Goal: Task Accomplishment & Management: Use online tool/utility

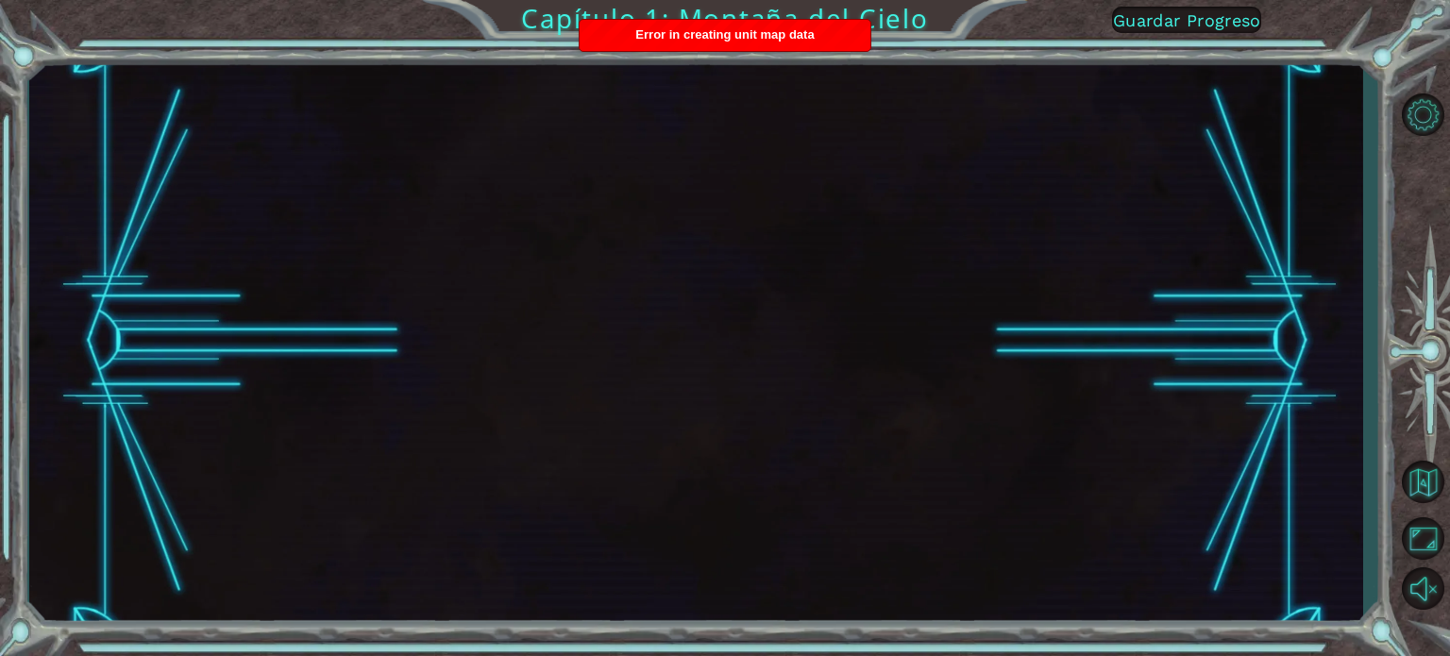
click at [1055, 250] on div at bounding box center [696, 342] width 1334 height 578
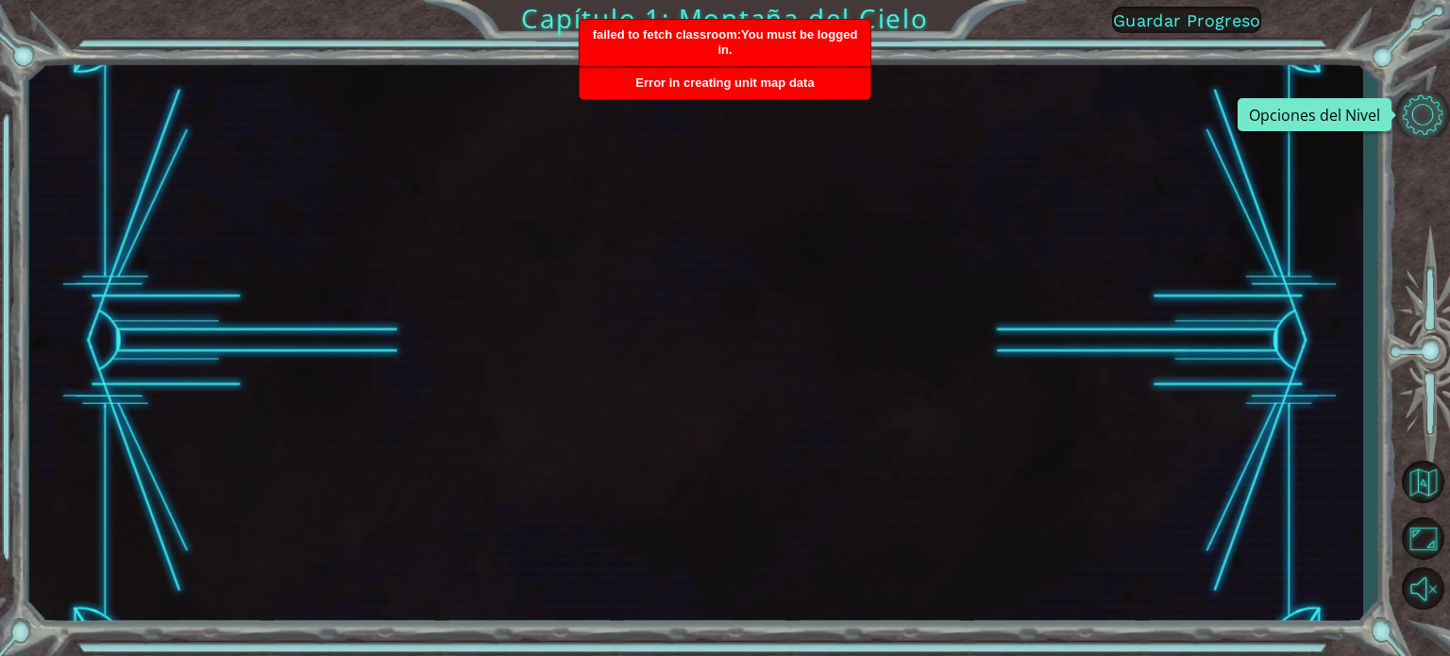
click at [1429, 117] on button "Opciones del Nivel" at bounding box center [1423, 115] width 55 height 44
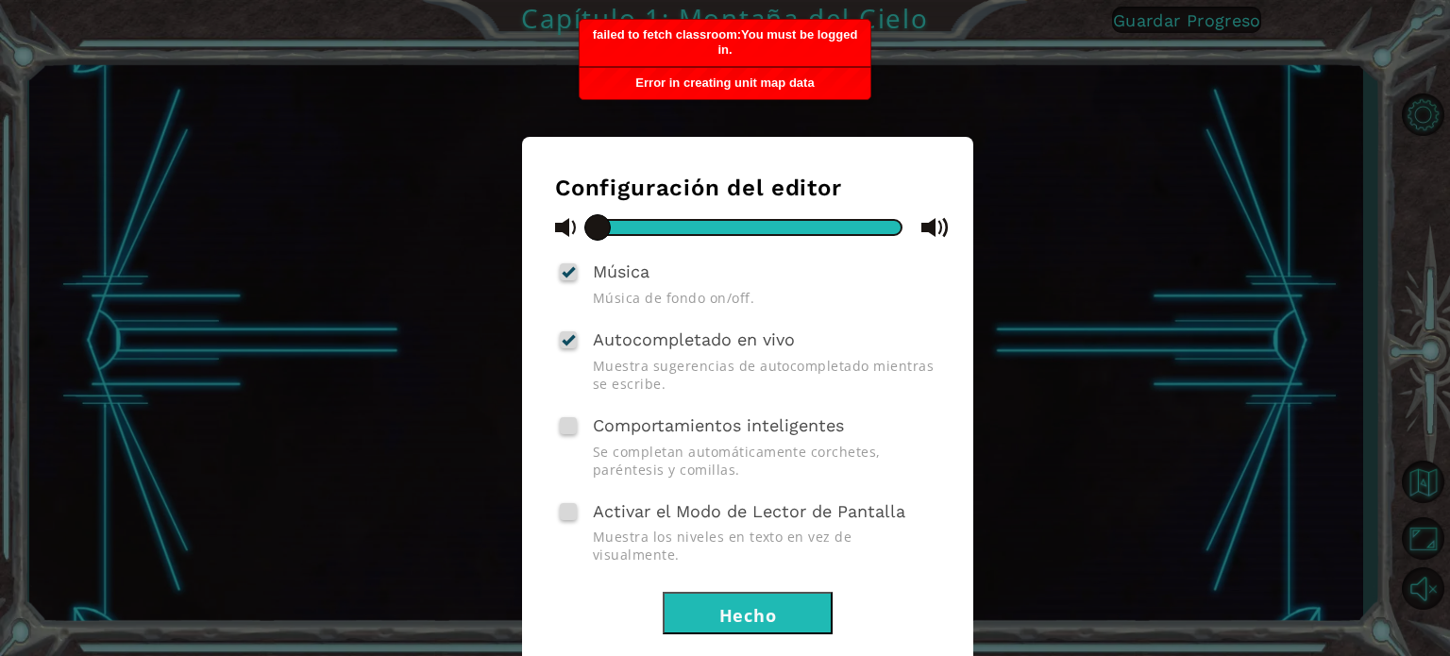
click at [1369, 222] on div "Configuración del editor Música Música de fondo on/off. Autocompletado en vivo …" at bounding box center [725, 328] width 1450 height 656
